Goal: Task Accomplishment & Management: Use online tool/utility

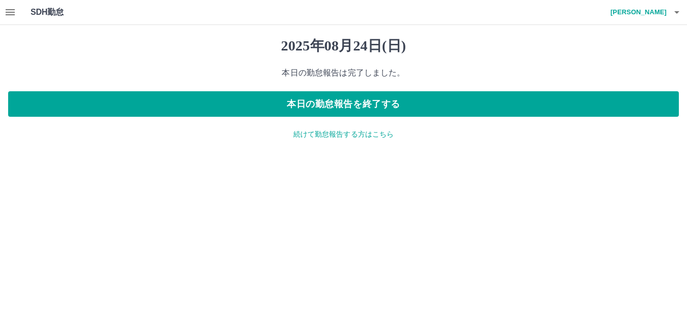
click at [17, 13] on button "button" at bounding box center [10, 12] width 20 height 24
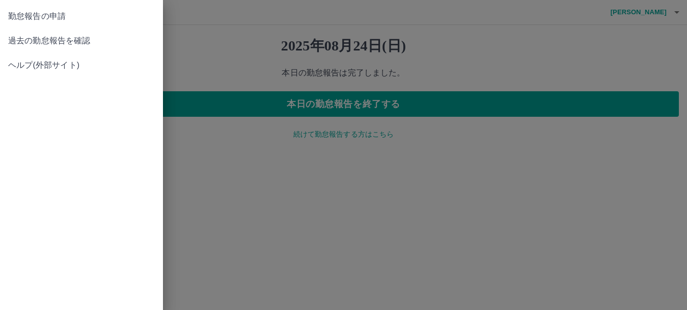
click at [676, 67] on div at bounding box center [343, 155] width 687 height 310
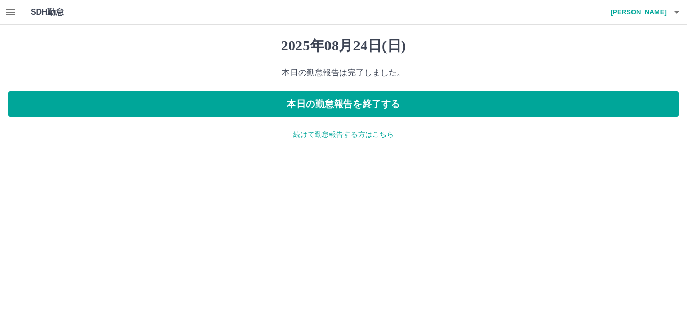
click at [665, 12] on h4 "[PERSON_NAME]" at bounding box center [636, 12] width 61 height 24
click at [667, 71] on li "ログアウト" at bounding box center [634, 74] width 90 height 18
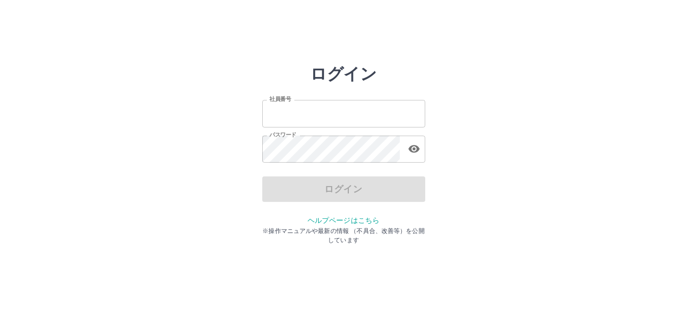
type input "*******"
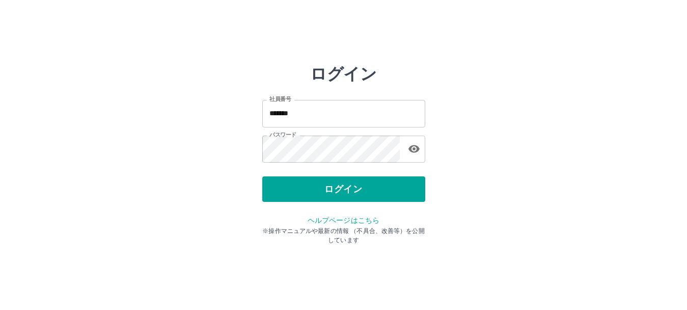
click at [296, 190] on div "ログイン" at bounding box center [343, 188] width 163 height 25
click at [307, 175] on div "社員番号 ******* 社員番号 パスワード パスワード" at bounding box center [343, 130] width 163 height 92
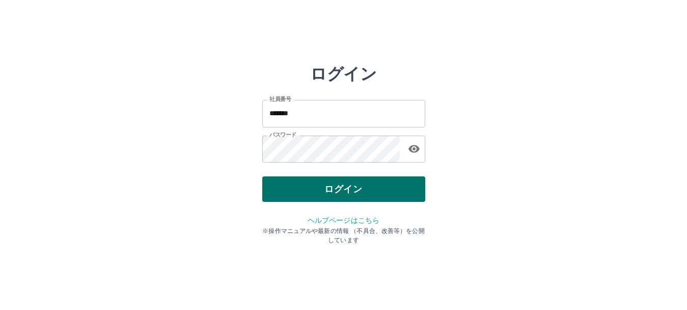
click at [319, 184] on button "ログイン" at bounding box center [343, 188] width 163 height 25
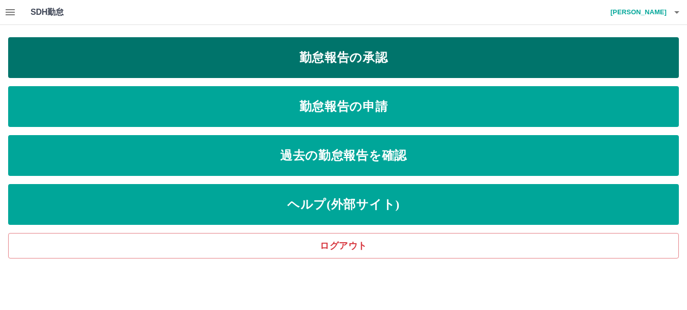
click at [322, 50] on link "勤怠報告の承認" at bounding box center [343, 57] width 671 height 41
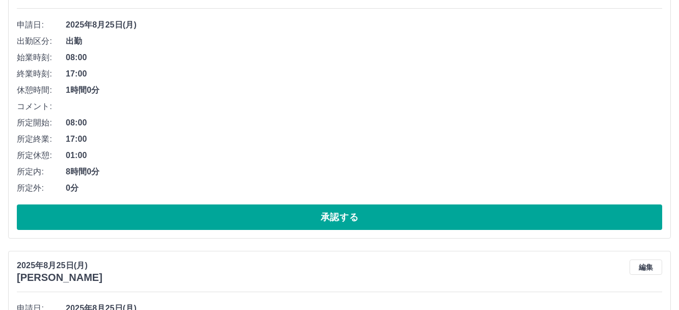
scroll to position [204, 0]
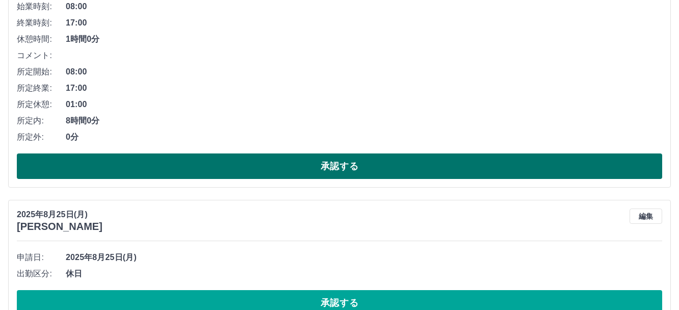
click at [236, 165] on button "承認する" at bounding box center [339, 165] width 645 height 25
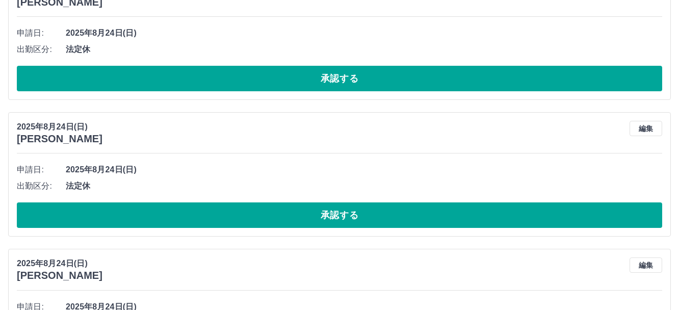
scroll to position [2344, 0]
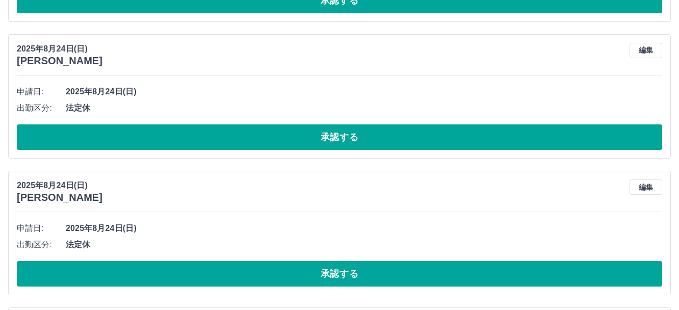
click at [228, 142] on button "承認する" at bounding box center [339, 136] width 645 height 25
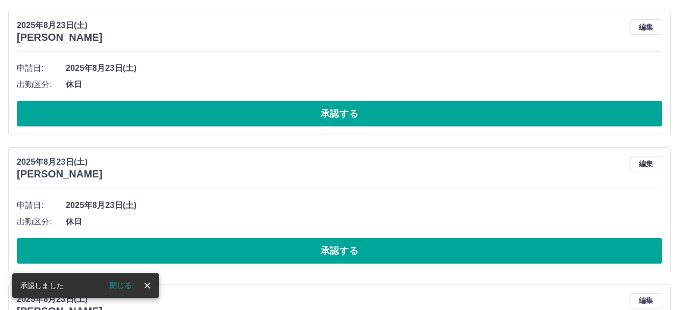
scroll to position [3771, 0]
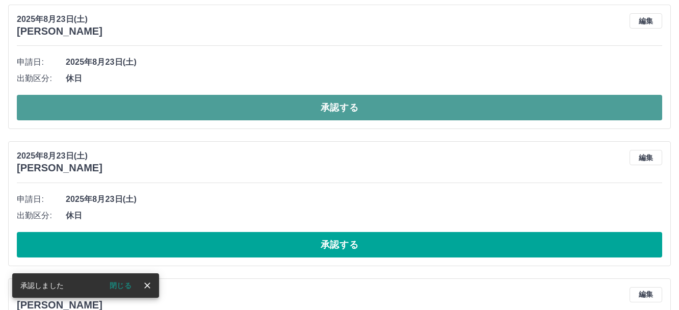
click at [248, 111] on button "承認する" at bounding box center [339, 107] width 645 height 25
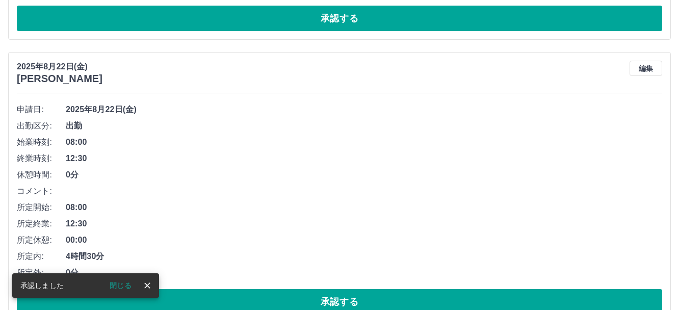
scroll to position [4144, 0]
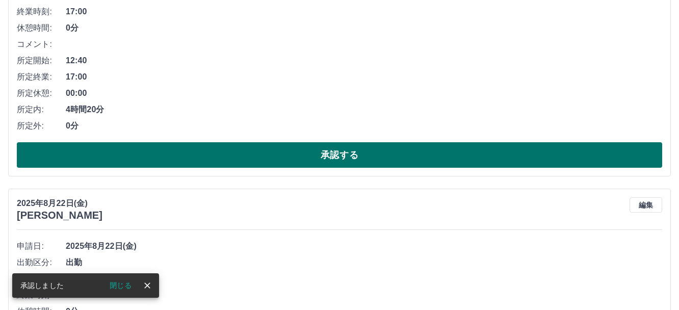
click at [264, 150] on button "承認する" at bounding box center [339, 154] width 645 height 25
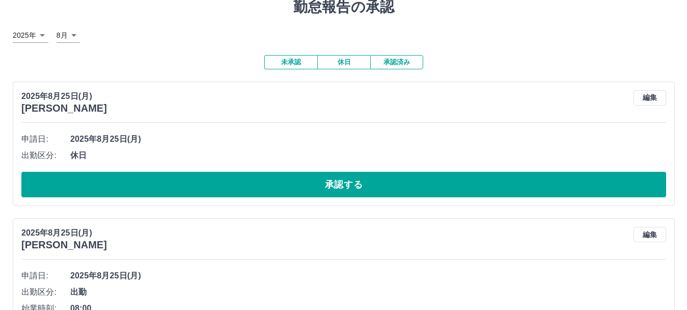
scroll to position [0, 0]
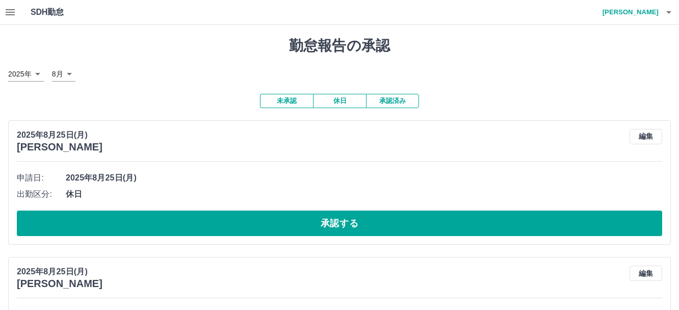
click at [673, 14] on button "button" at bounding box center [668, 12] width 20 height 24
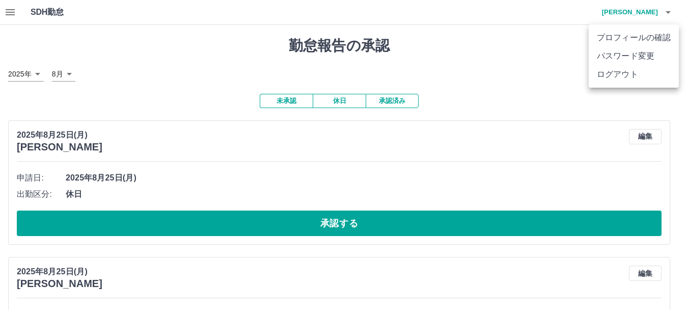
click at [642, 75] on li "ログアウト" at bounding box center [634, 74] width 90 height 18
